Goal: Task Accomplishment & Management: Complete application form

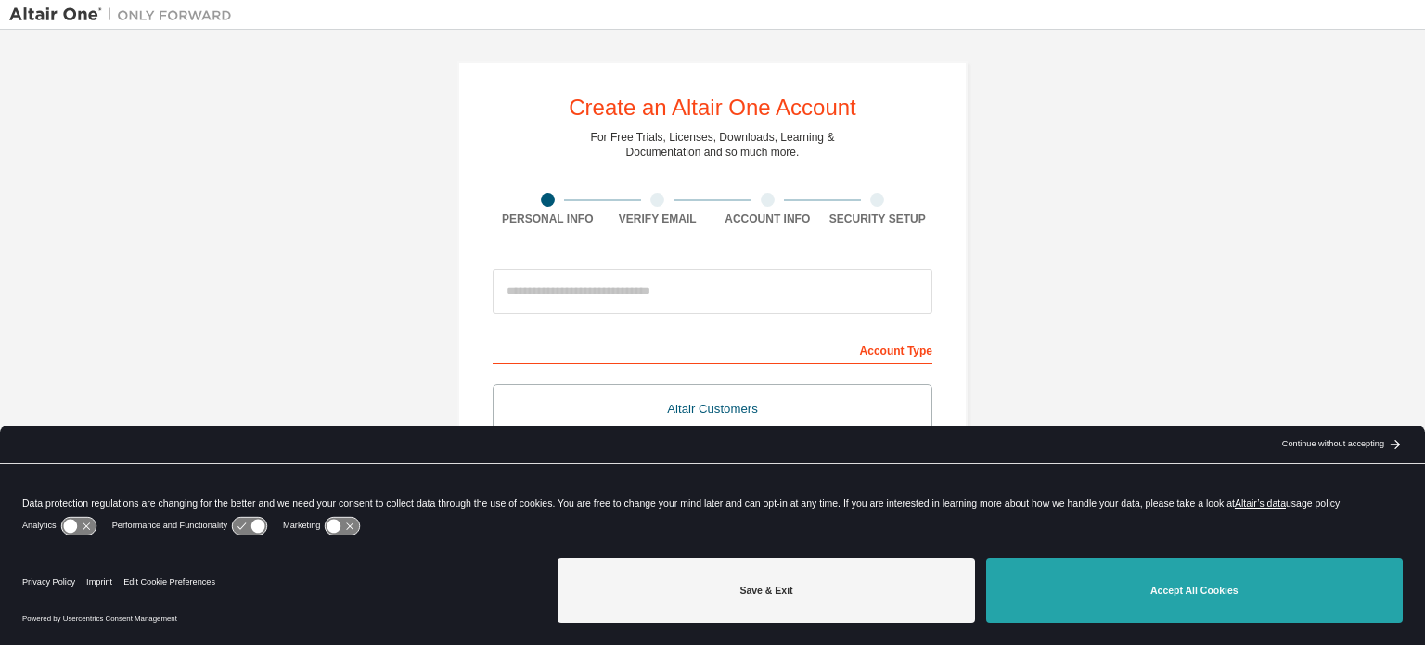
click at [1060, 586] on button "Accept All Cookies" at bounding box center [1194, 590] width 417 height 65
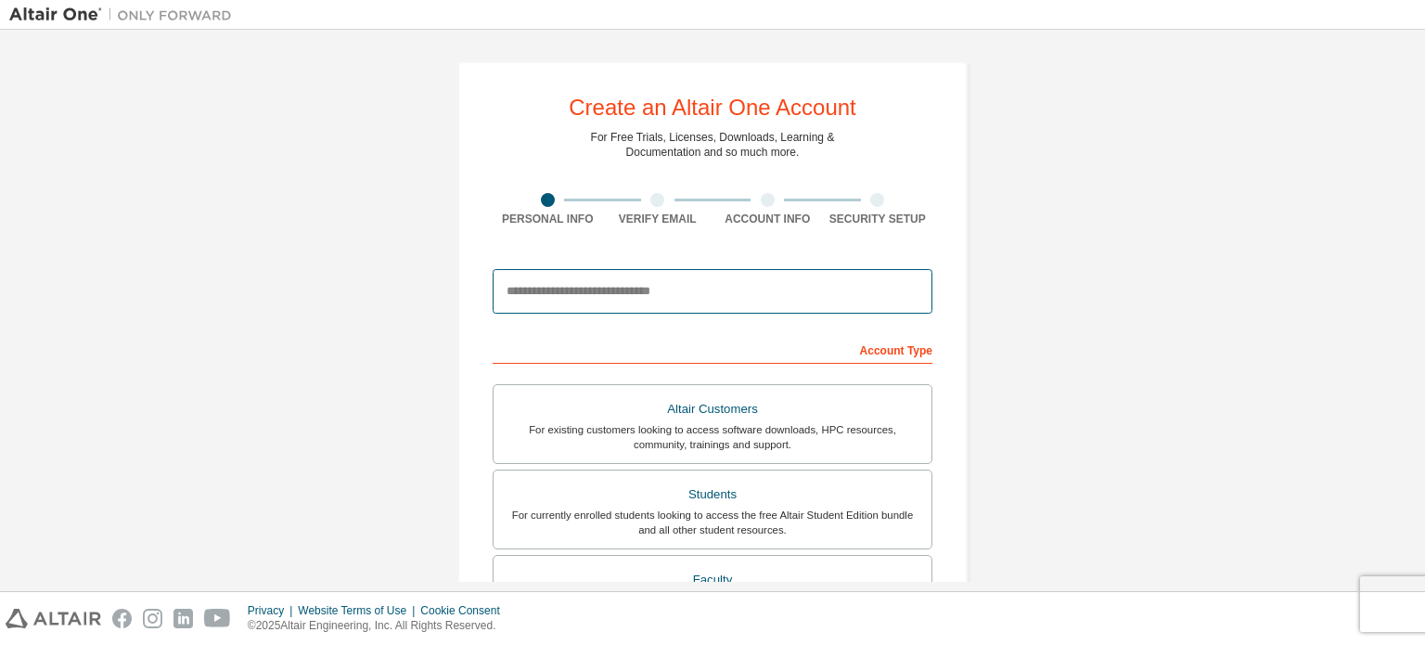
click at [710, 269] on input "email" at bounding box center [713, 291] width 440 height 45
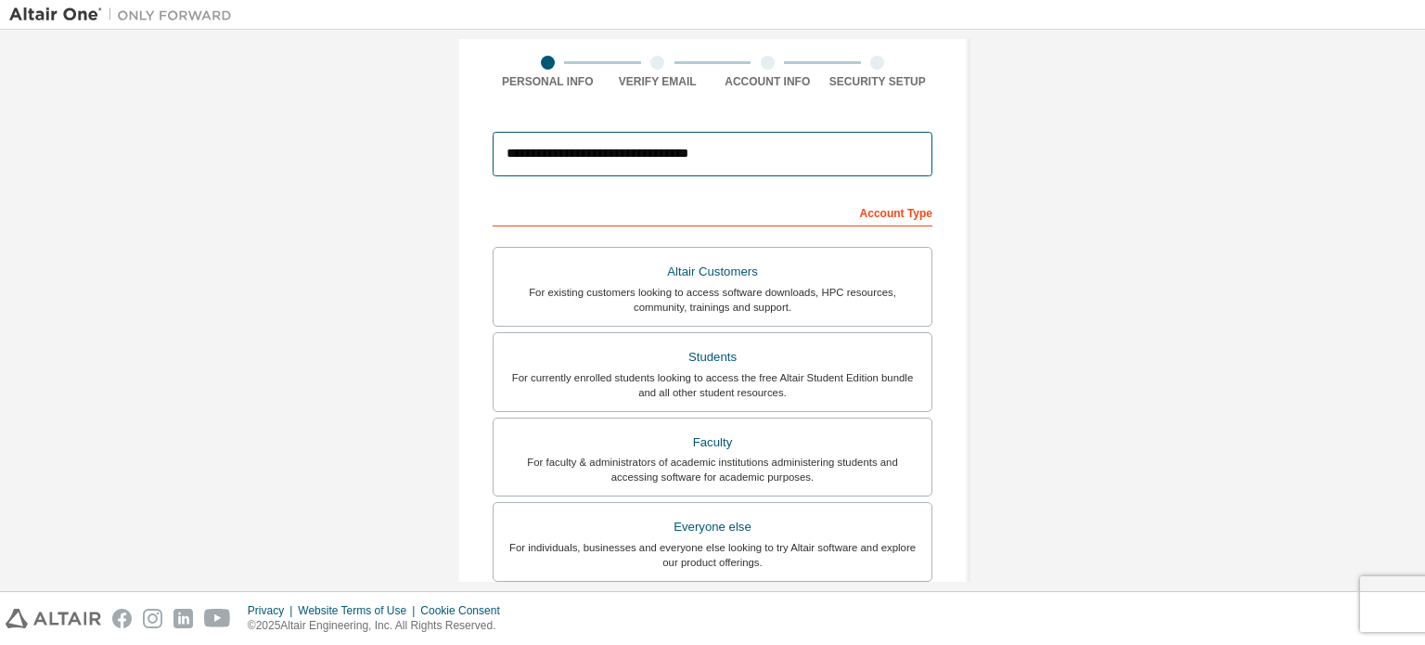
scroll to position [137, 0]
type input "**********"
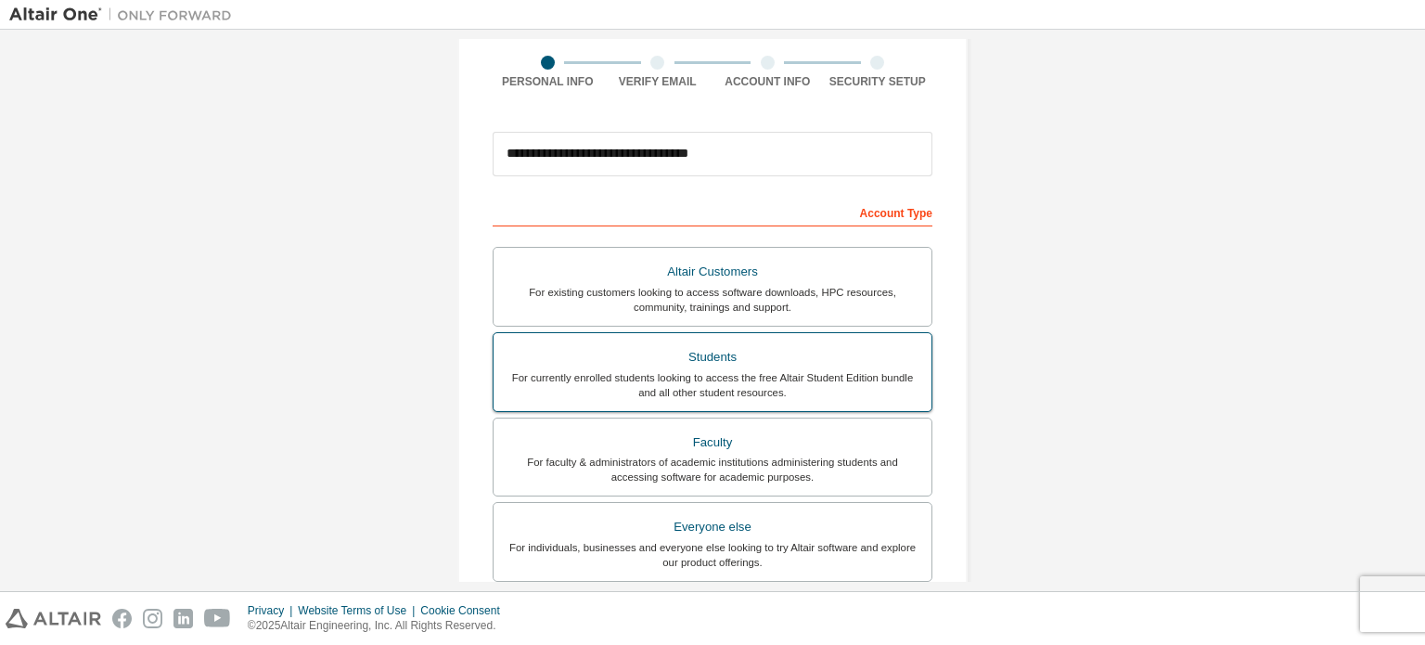
click at [743, 376] on div "For currently enrolled students looking to access the free Altair Student Editi…" at bounding box center [713, 385] width 416 height 30
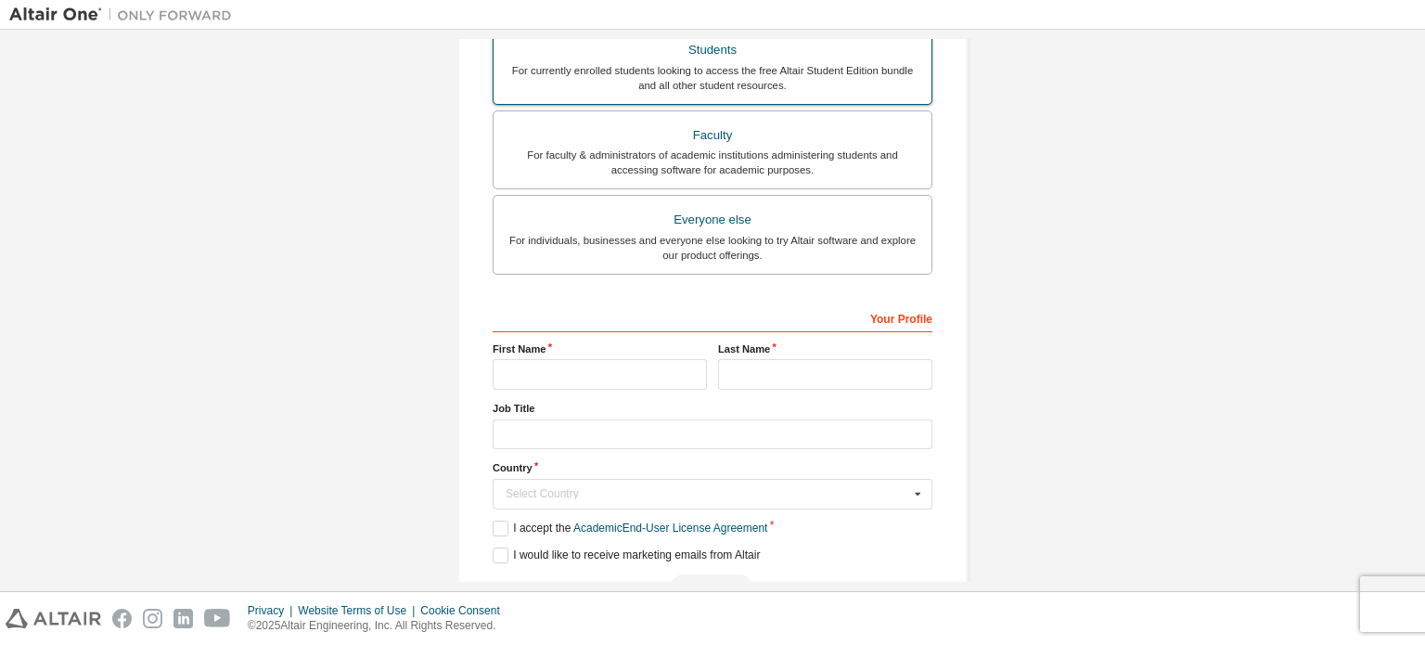
scroll to position [448, 0]
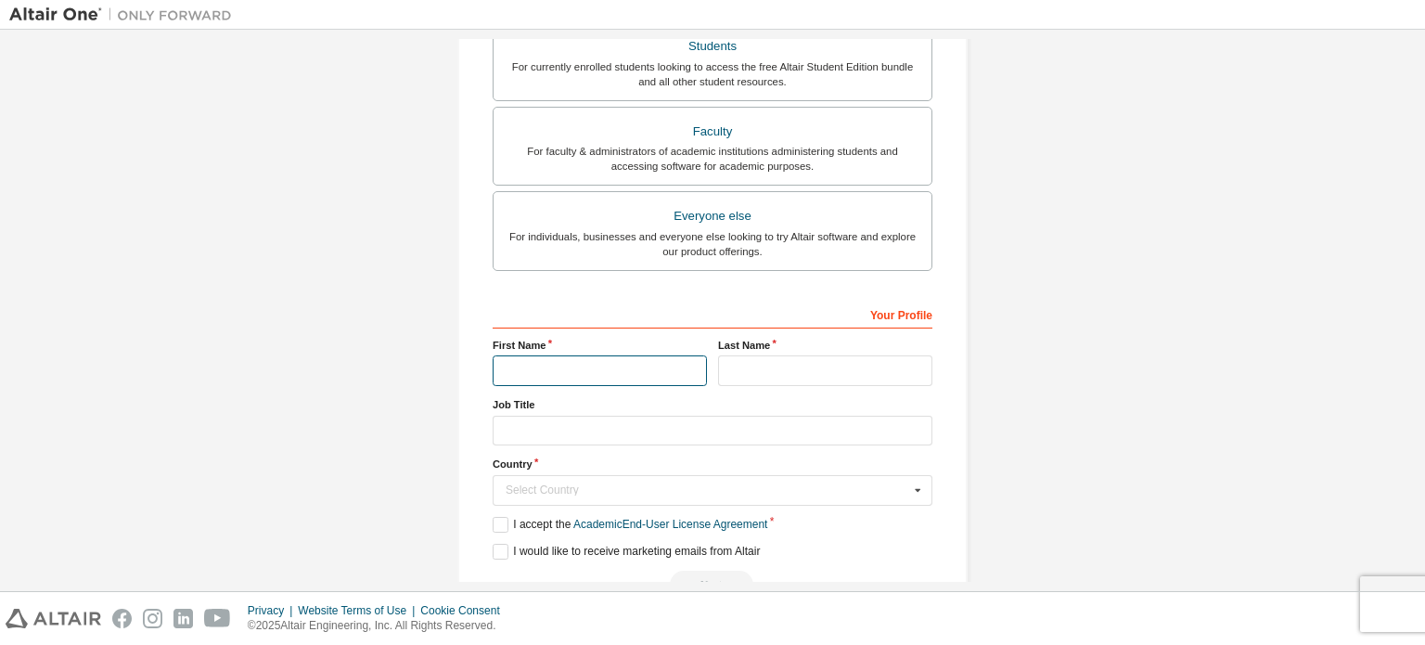
click at [606, 358] on input "text" at bounding box center [600, 370] width 214 height 31
type input "*****"
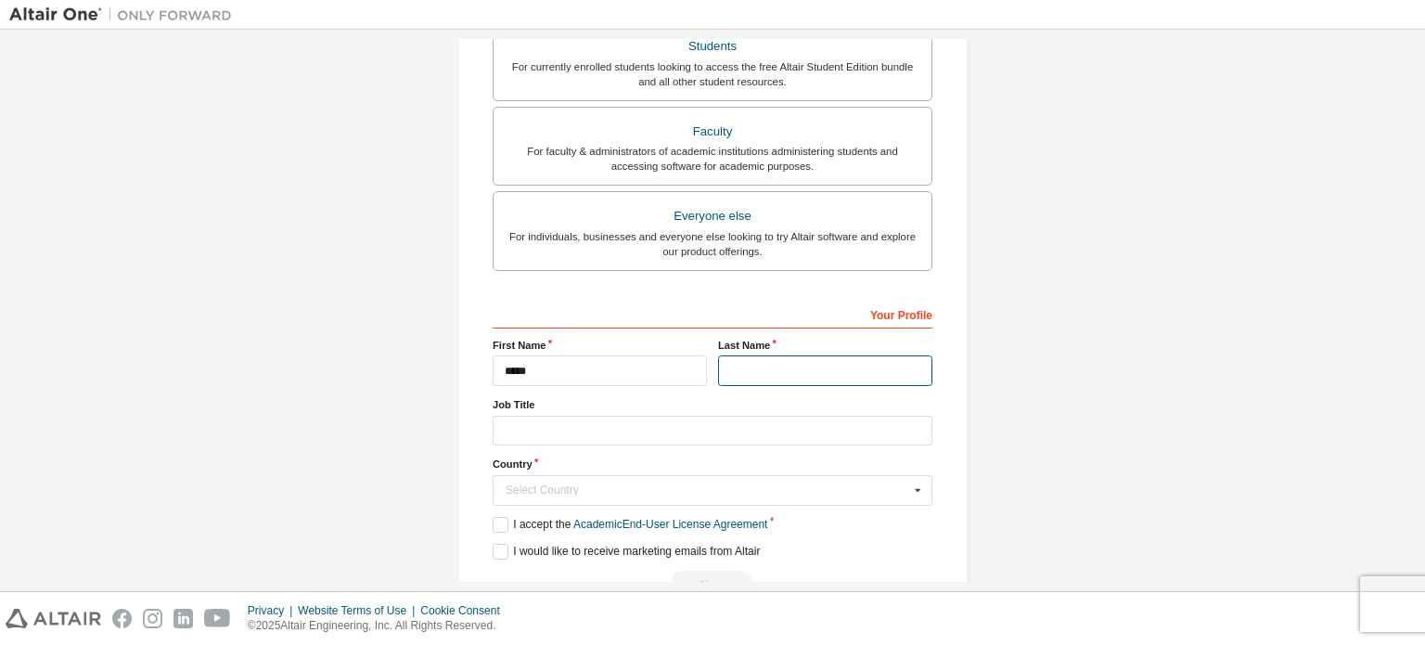
click at [765, 371] on input "text" at bounding box center [825, 370] width 214 height 31
type input "******"
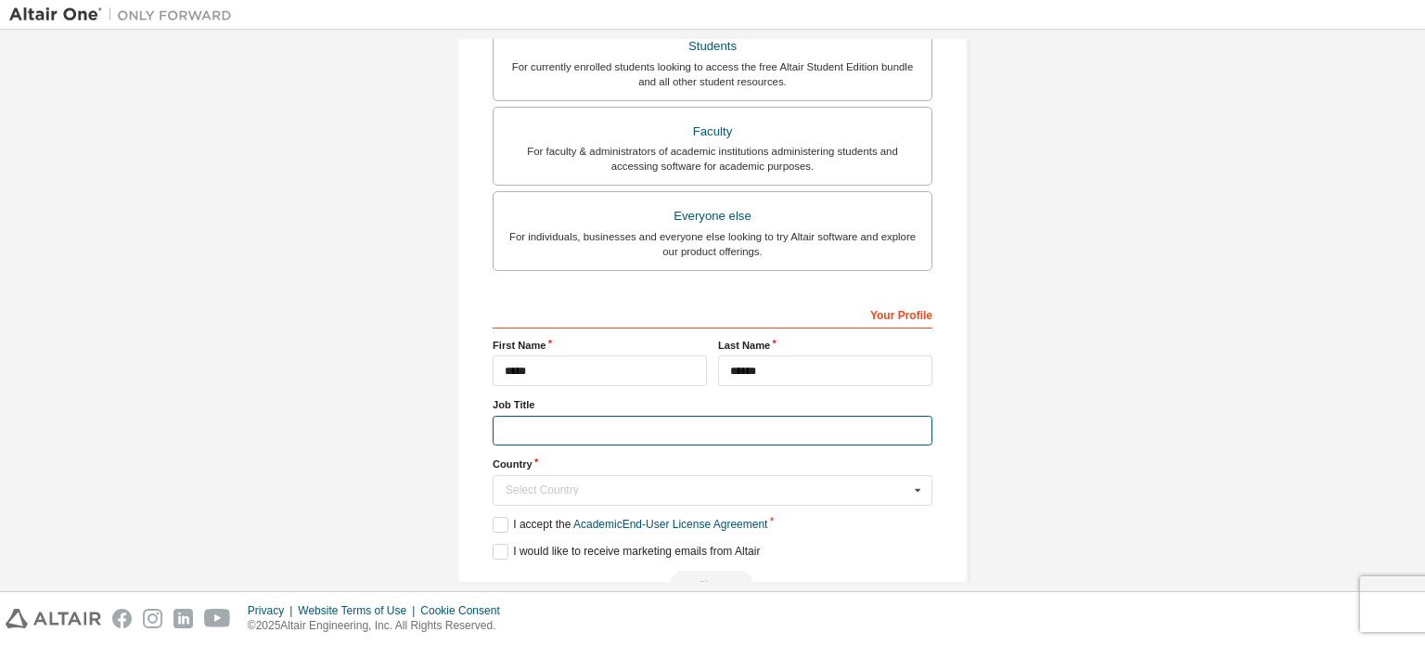
drag, startPoint x: 610, startPoint y: 409, endPoint x: 608, endPoint y: 423, distance: 14.0
click at [608, 423] on div "Job Title" at bounding box center [713, 421] width 440 height 48
click at [608, 423] on input "text" at bounding box center [713, 431] width 440 height 31
click at [572, 485] on div "Select Country" at bounding box center [708, 489] width 404 height 11
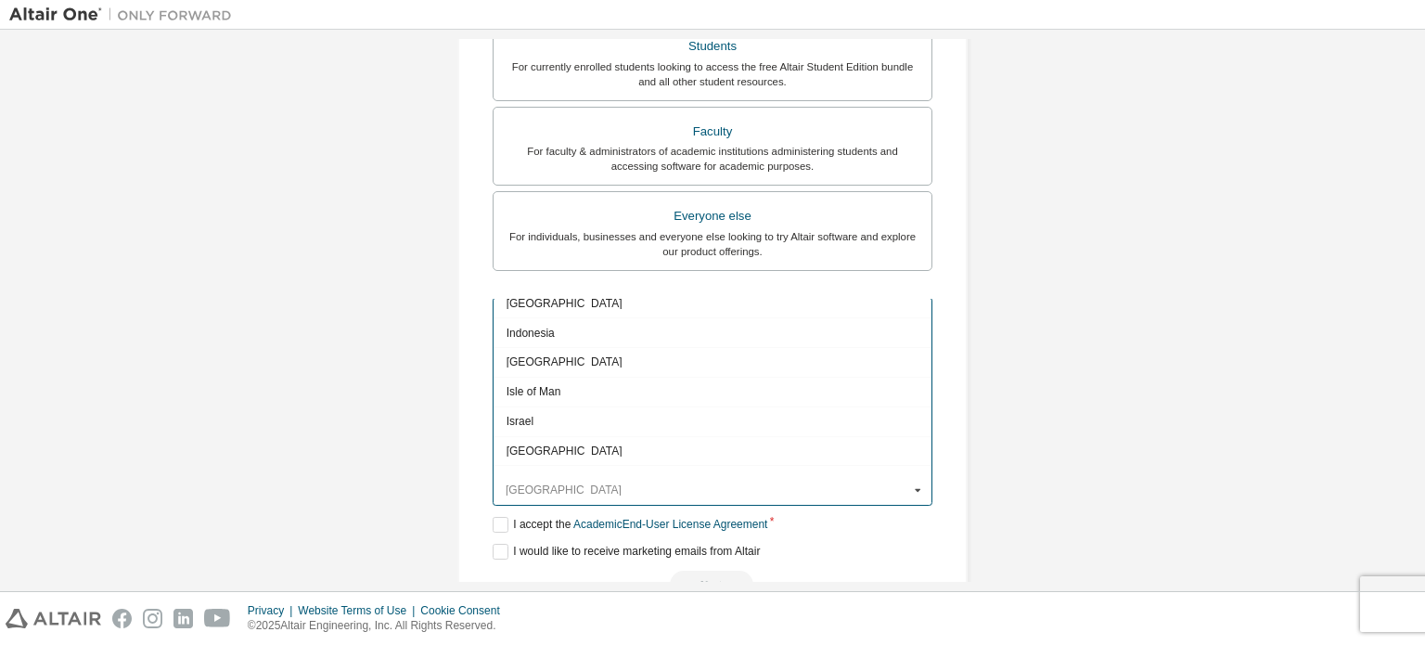
scroll to position [2968, 0]
click at [584, 434] on div "[GEOGRAPHIC_DATA]" at bounding box center [713, 447] width 438 height 30
type input "***"
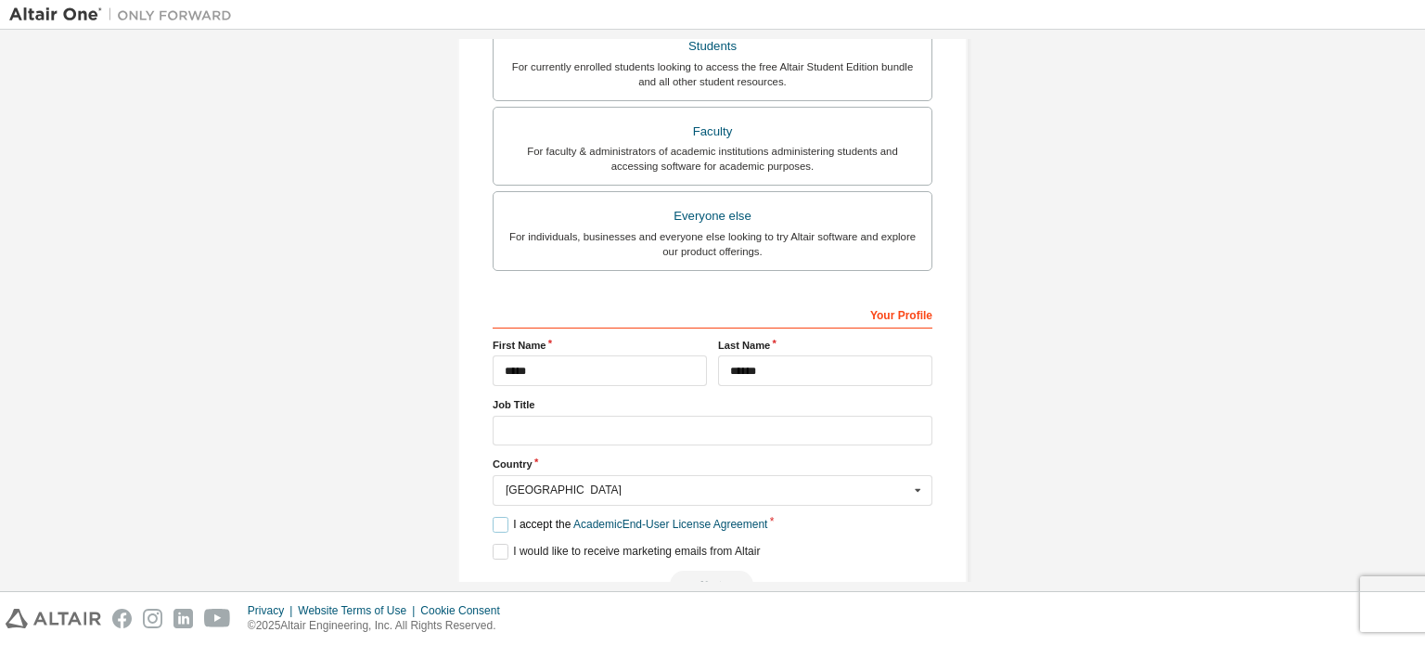
click at [496, 517] on label "I accept the Academic End-User License Agreement" at bounding box center [630, 525] width 275 height 16
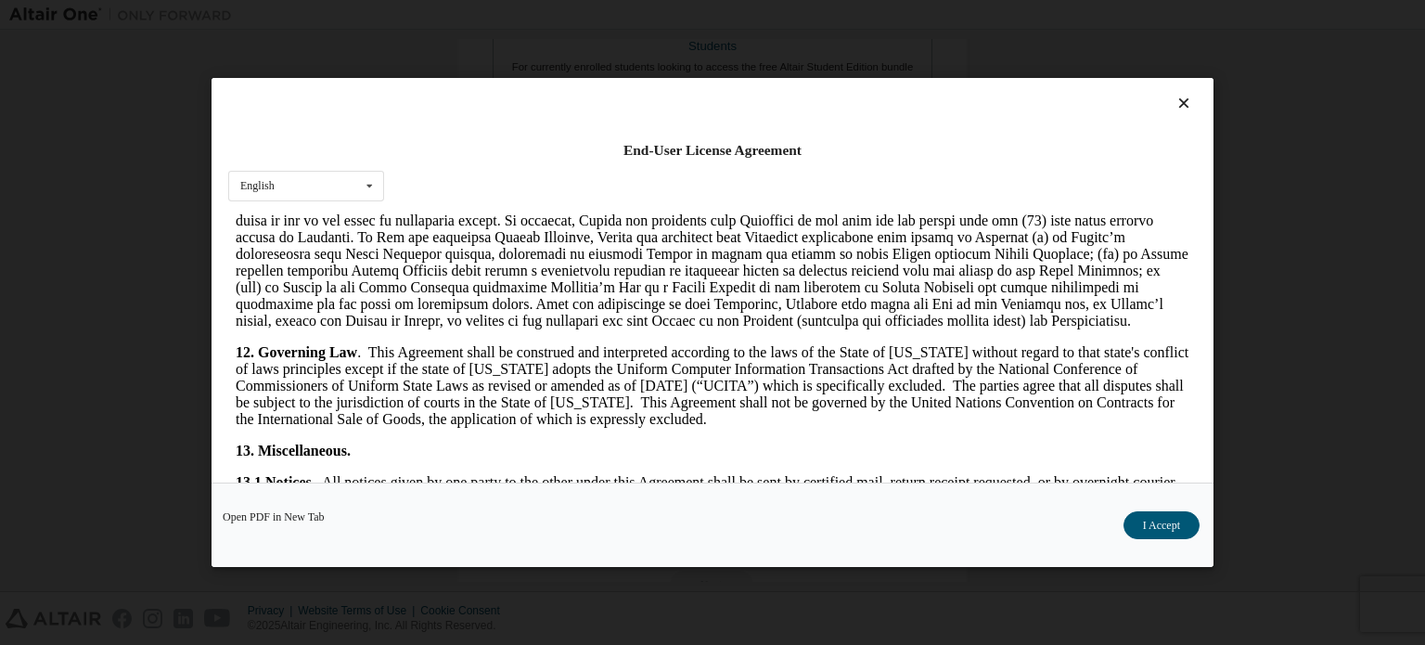
scroll to position [3114, 0]
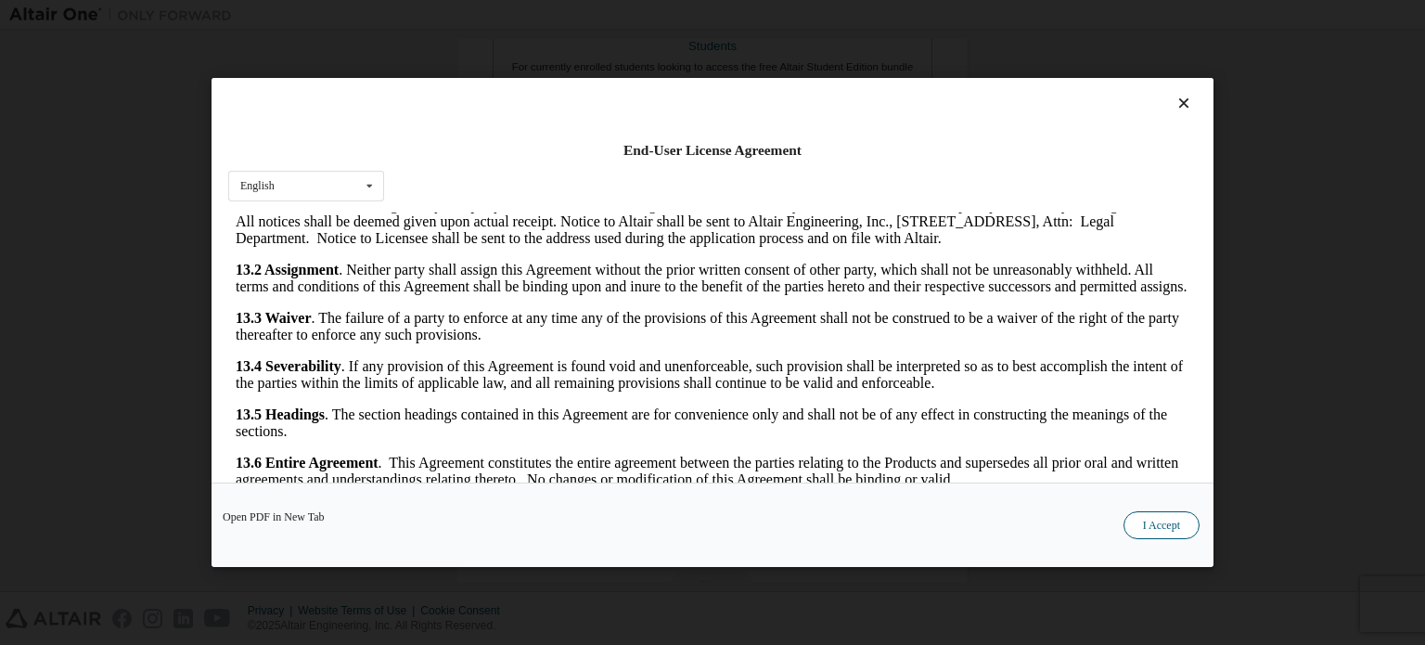
click at [1167, 530] on button "I Accept" at bounding box center [1162, 525] width 76 height 28
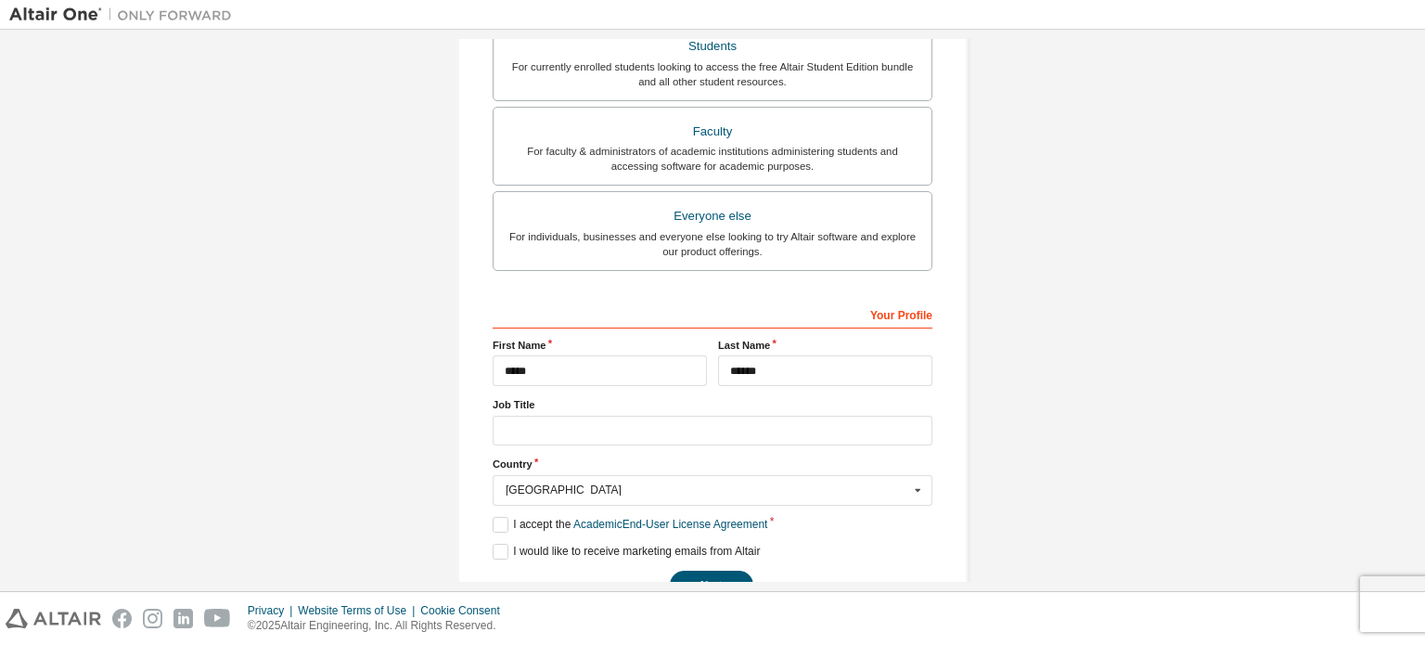
scroll to position [495, 0]
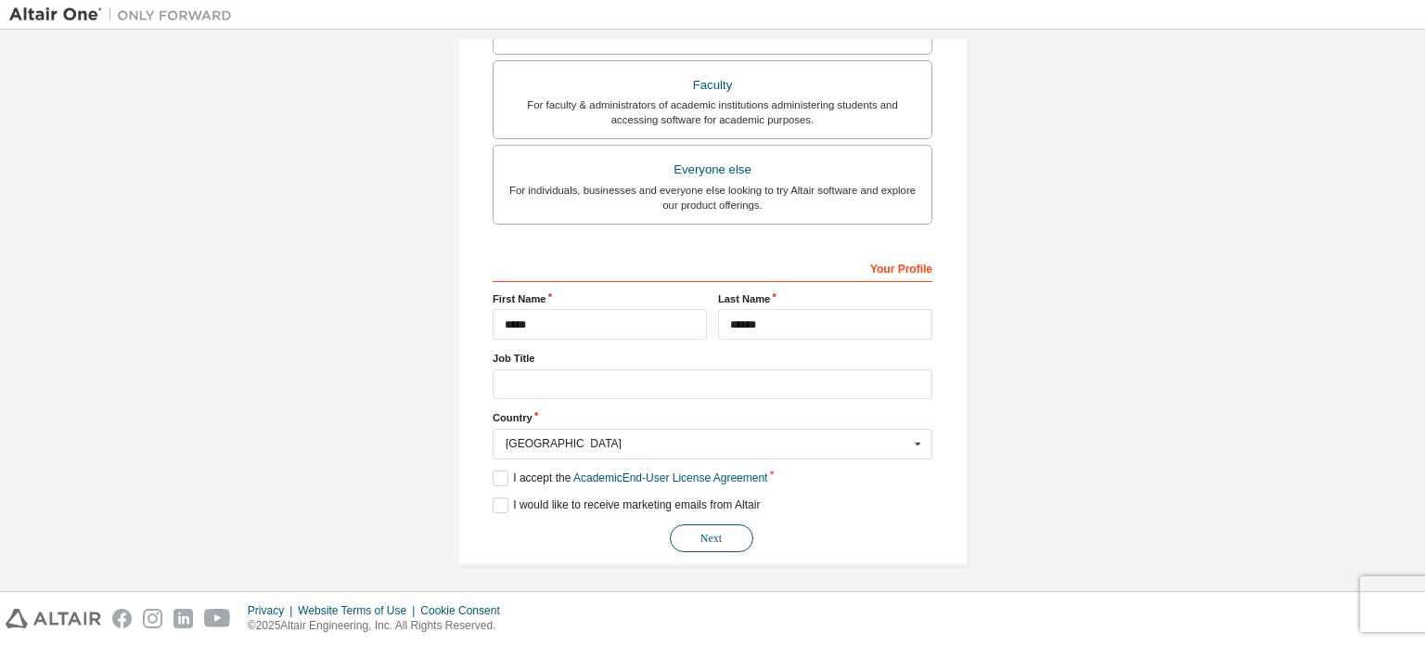
click at [735, 534] on button "Next" at bounding box center [712, 538] width 84 height 28
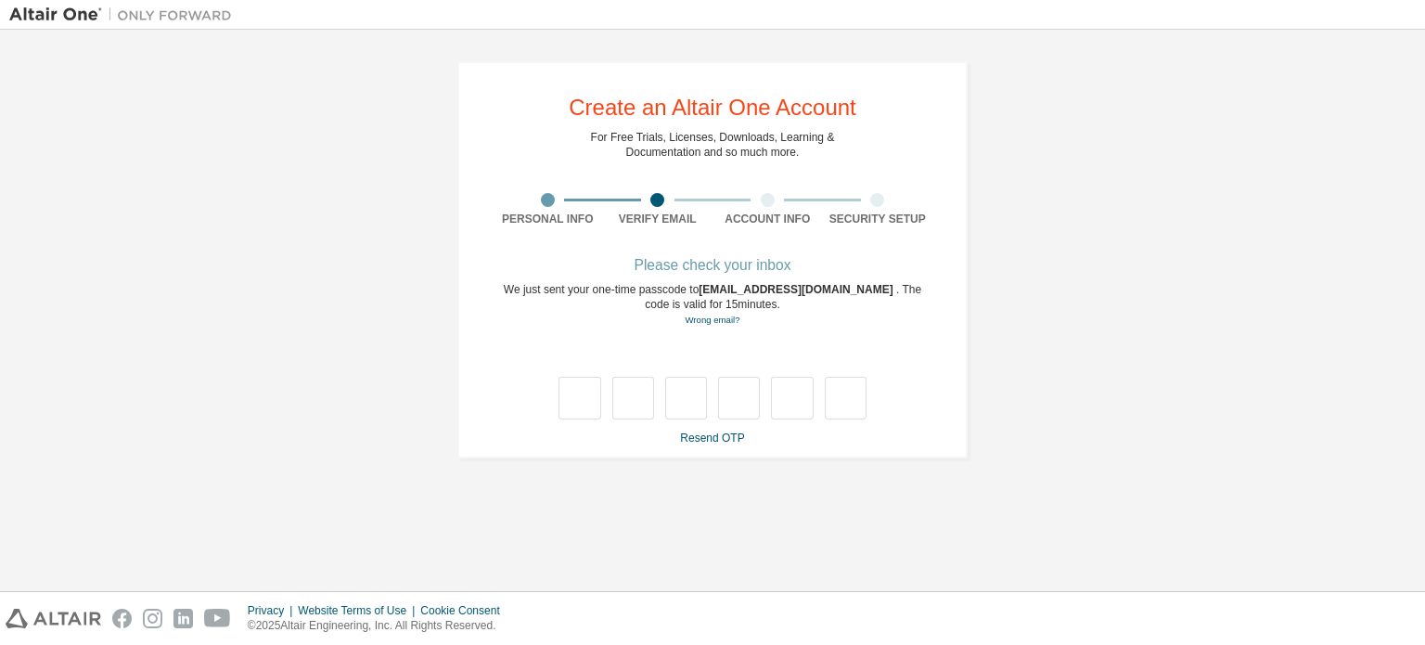
scroll to position [0, 0]
type input "*"
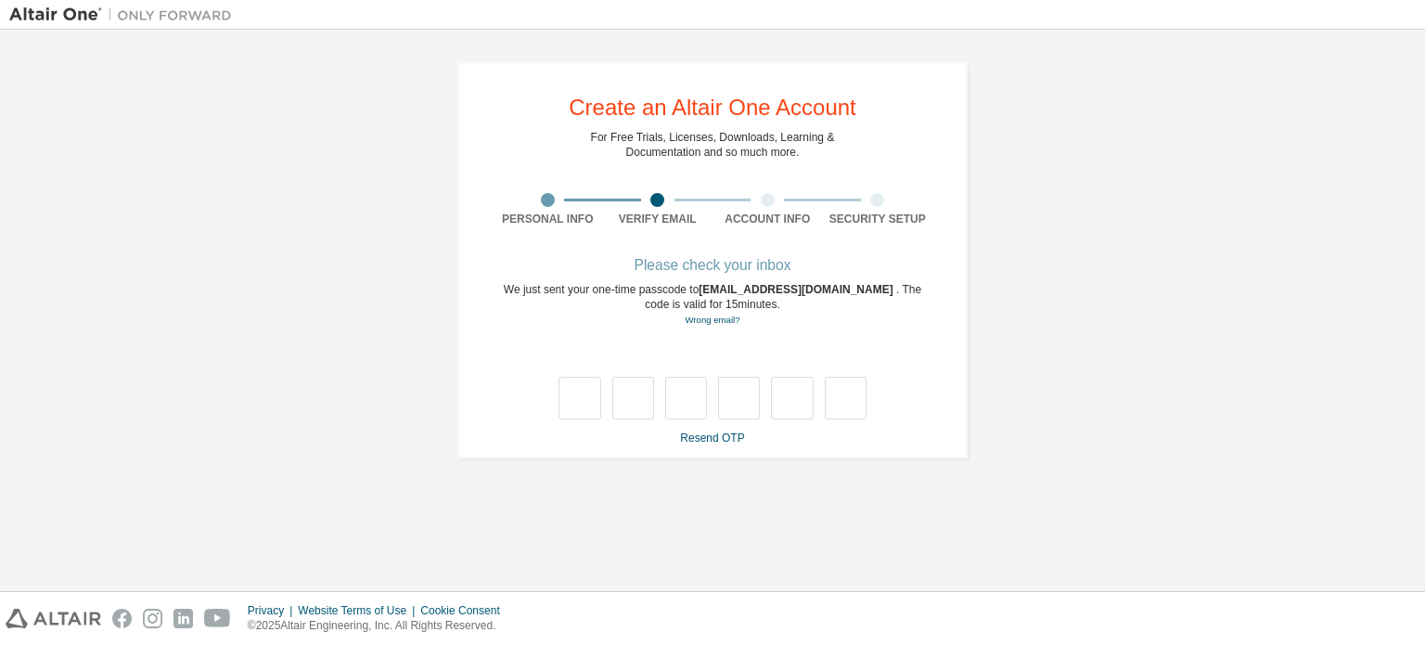
type input "*"
